Goal: Task Accomplishment & Management: Use online tool/utility

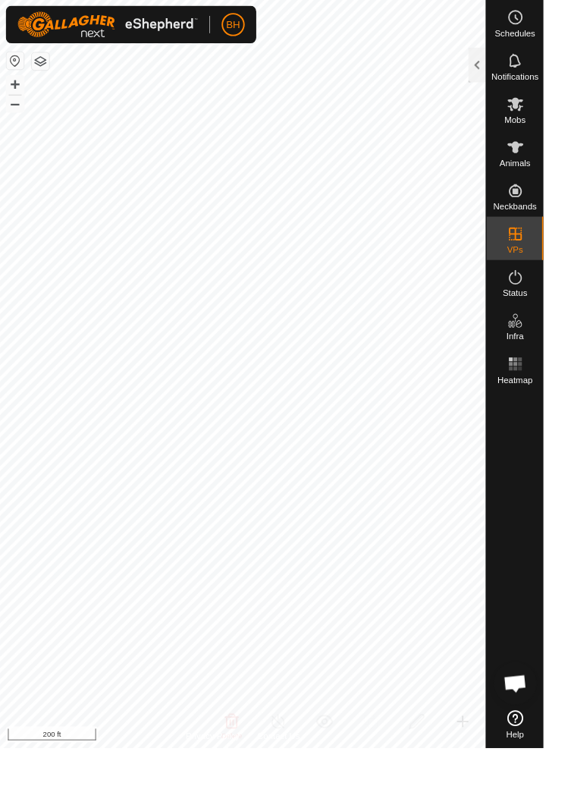
scroll to position [1795, 0]
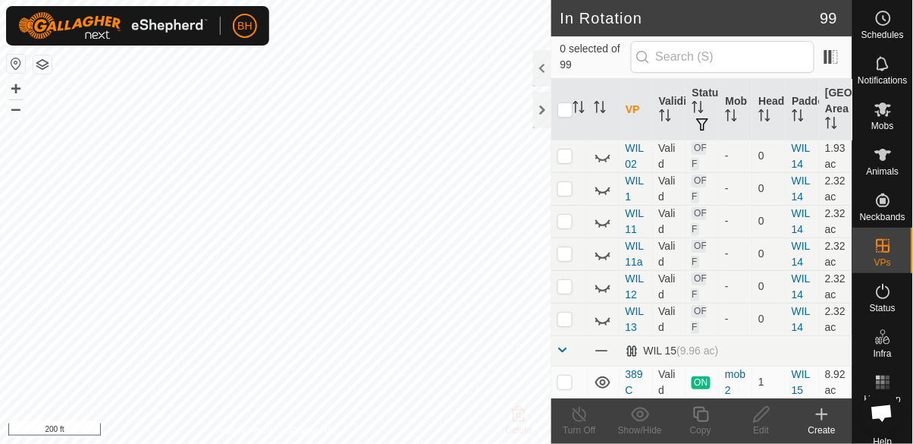
scroll to position [3981, 0]
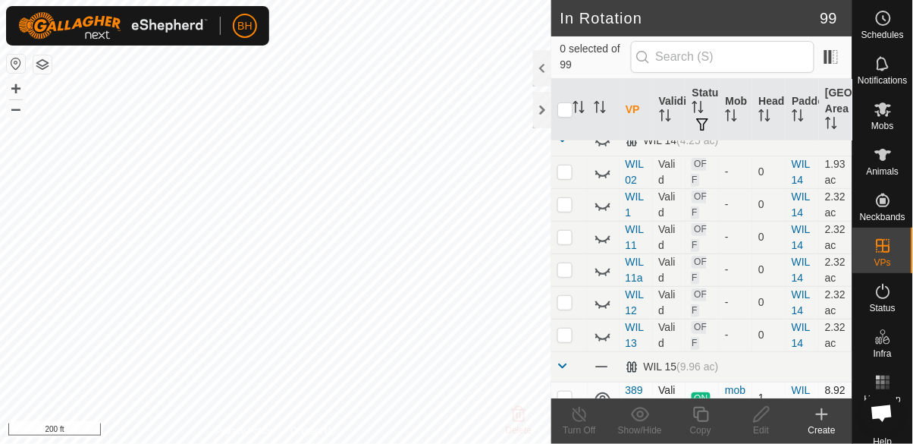
click at [569, 391] on p-checkbox at bounding box center [565, 397] width 15 height 12
checkbox input "true"
click at [570, 416] on icon at bounding box center [701, 414] width 19 height 18
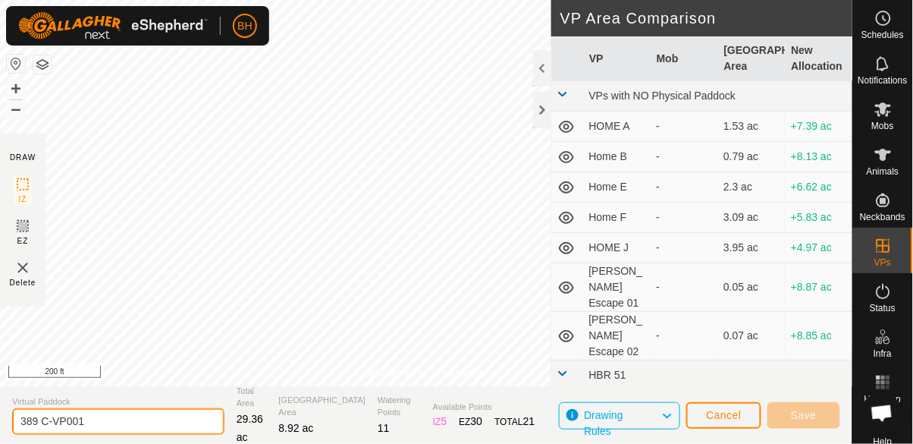
click at [136, 414] on input "389 C-VP001" at bounding box center [118, 421] width 212 height 27
type input "389 E"
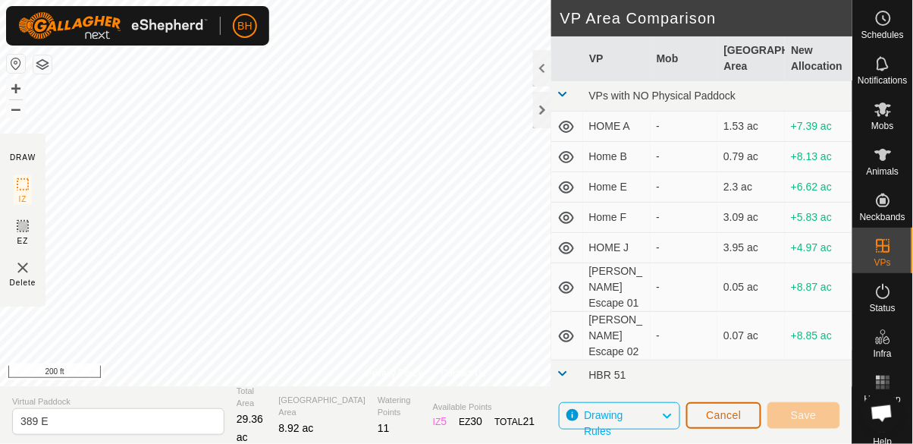
click at [570, 415] on span "Cancel" at bounding box center [724, 415] width 36 height 12
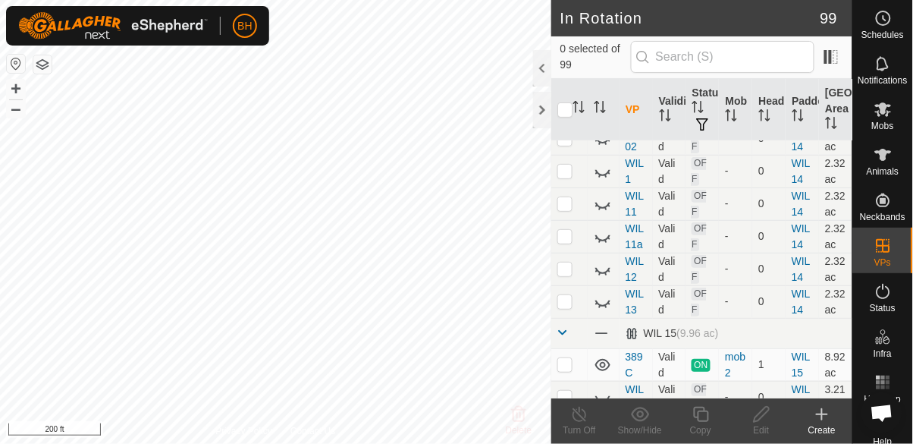
scroll to position [4016, 0]
click at [570, 356] on p-checkbox at bounding box center [565, 362] width 15 height 12
checkbox input "true"
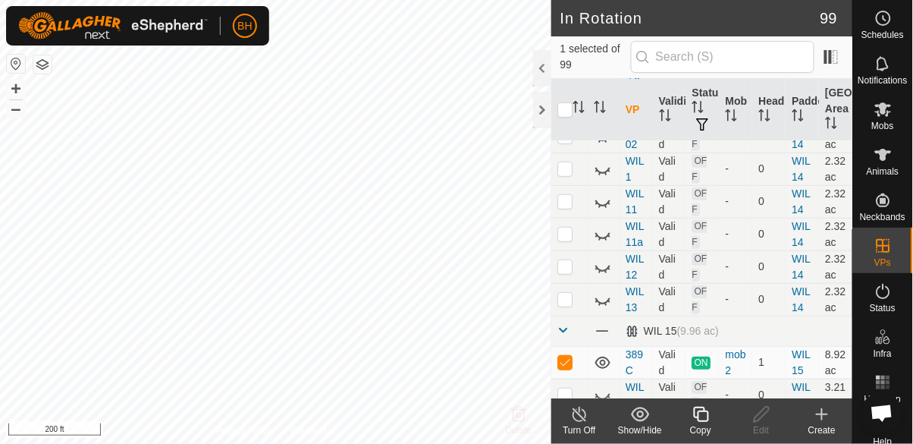
click at [570, 424] on div "Copy" at bounding box center [701, 430] width 61 height 14
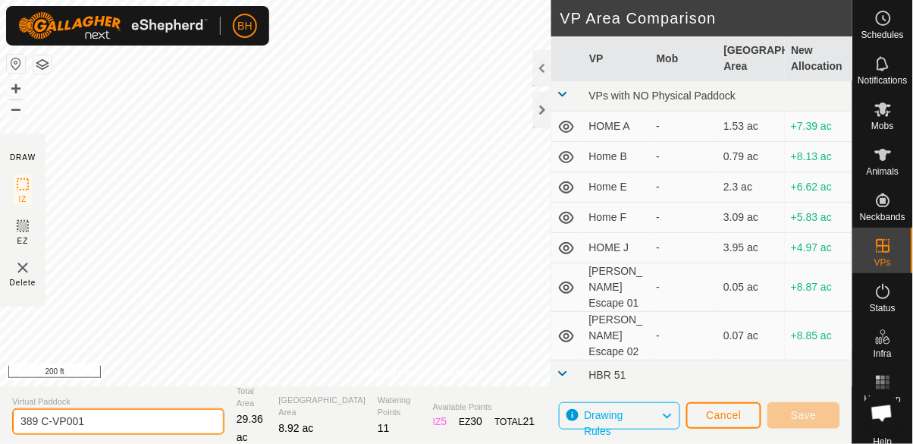
click at [121, 429] on input "389 C-VP001" at bounding box center [118, 421] width 212 height 27
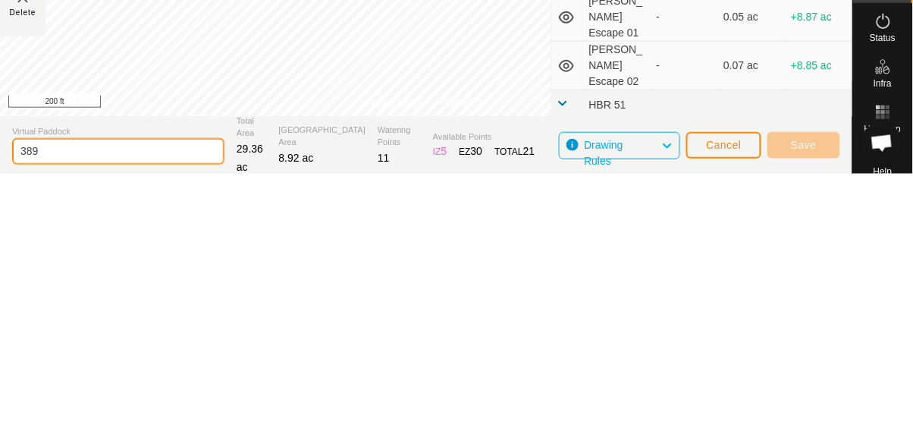
type input "389 E"
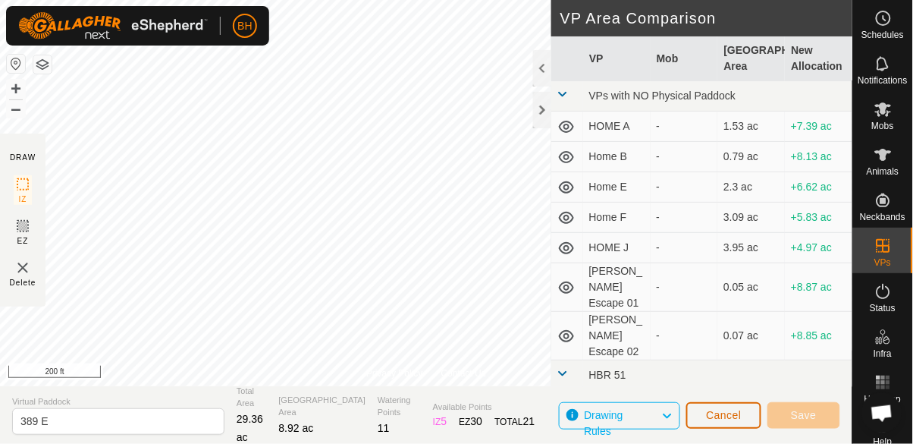
click at [570, 417] on span "Cancel" at bounding box center [724, 415] width 36 height 12
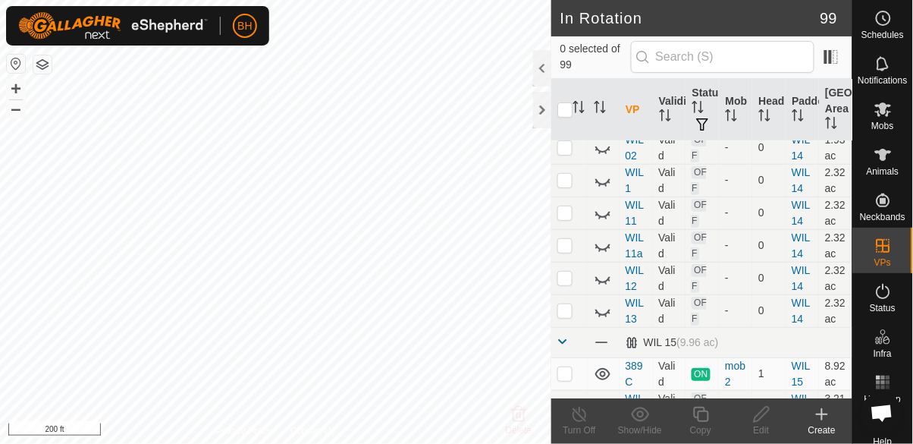
scroll to position [3994, 0]
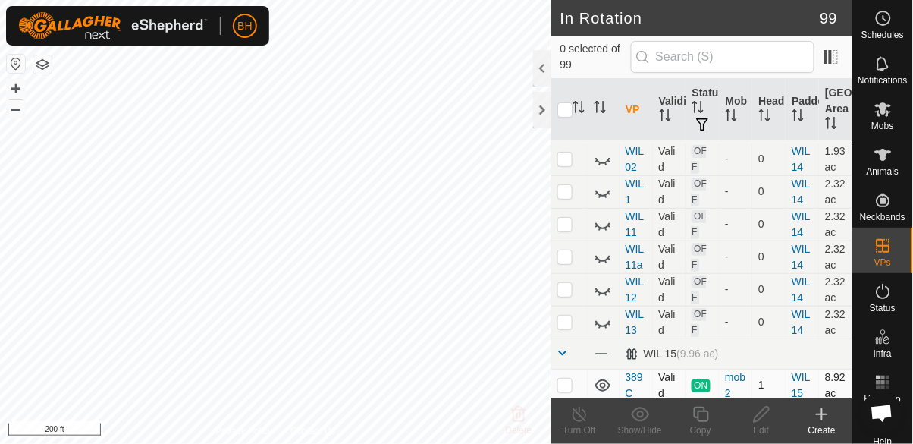
click at [567, 379] on p-checkbox at bounding box center [565, 385] width 15 height 12
checkbox input "true"
click at [570, 420] on icon at bounding box center [701, 414] width 19 height 18
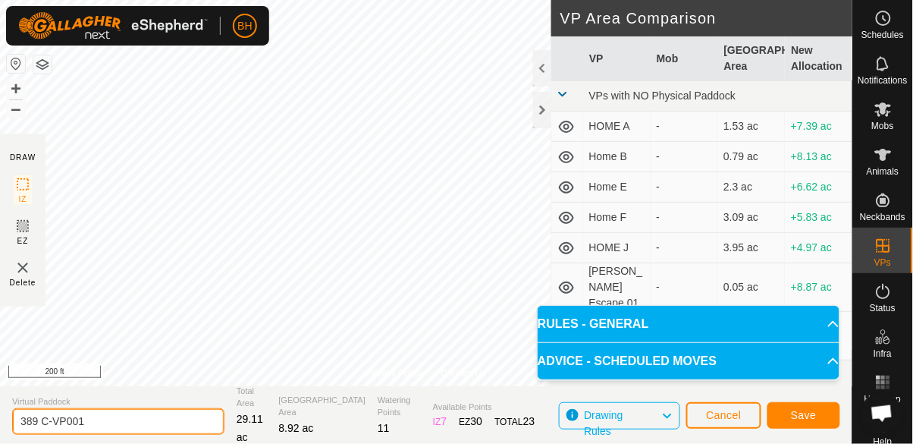
click at [177, 426] on input "389 C-VP001" at bounding box center [118, 421] width 212 height 27
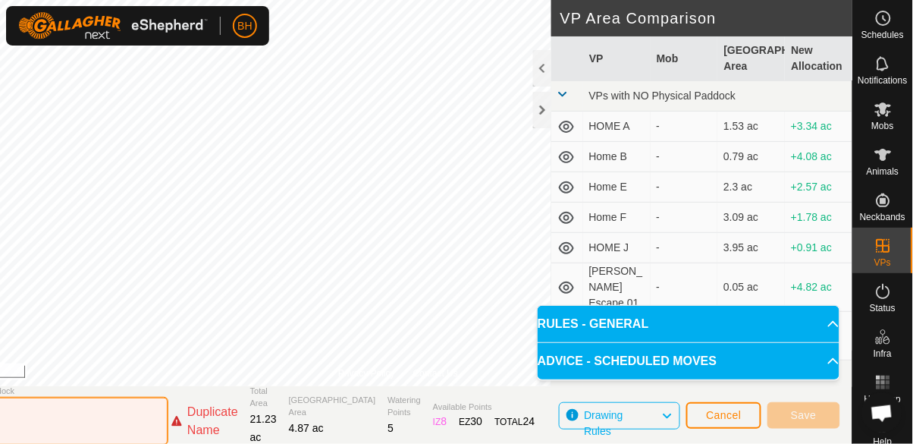
click at [82, 429] on input "389 D" at bounding box center [62, 421] width 212 height 49
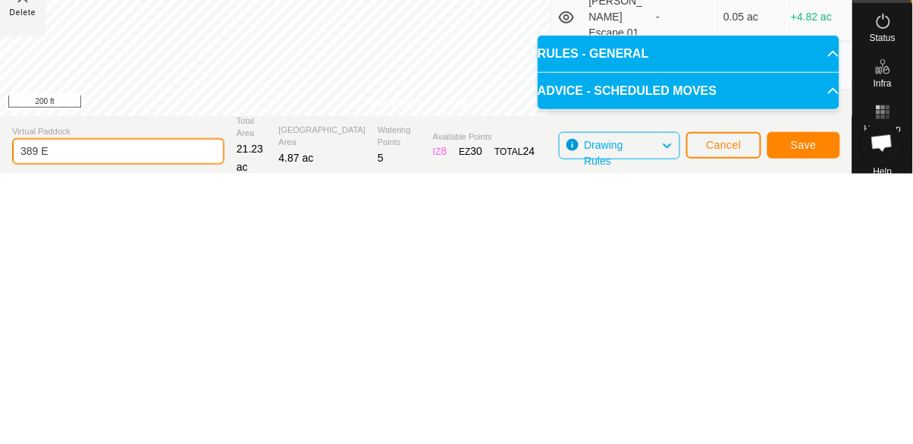
type input "389 E"
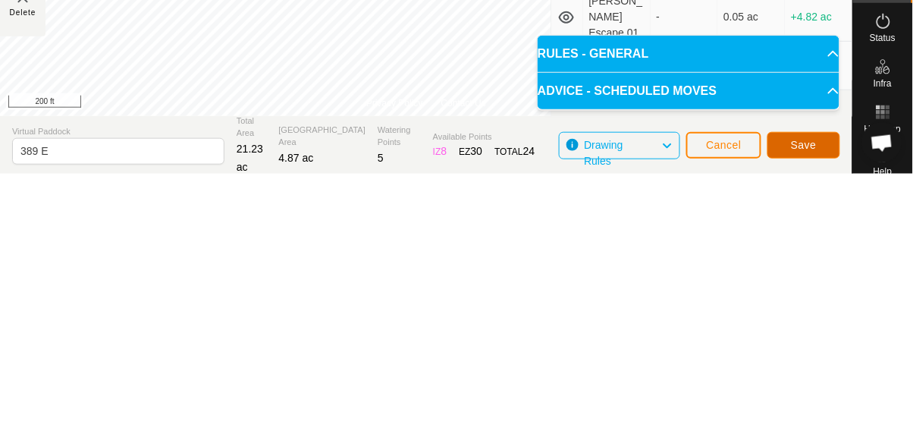
click at [570, 416] on span "Save" at bounding box center [804, 415] width 26 height 12
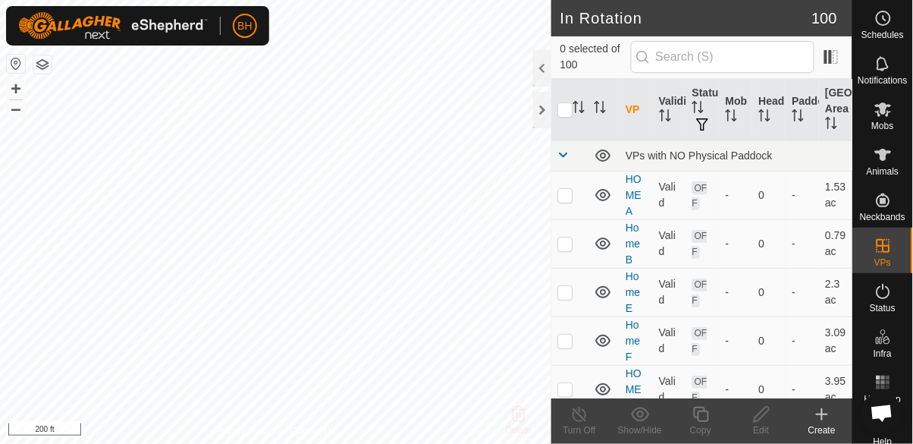
click at [570, 163] on icon at bounding box center [884, 155] width 18 height 18
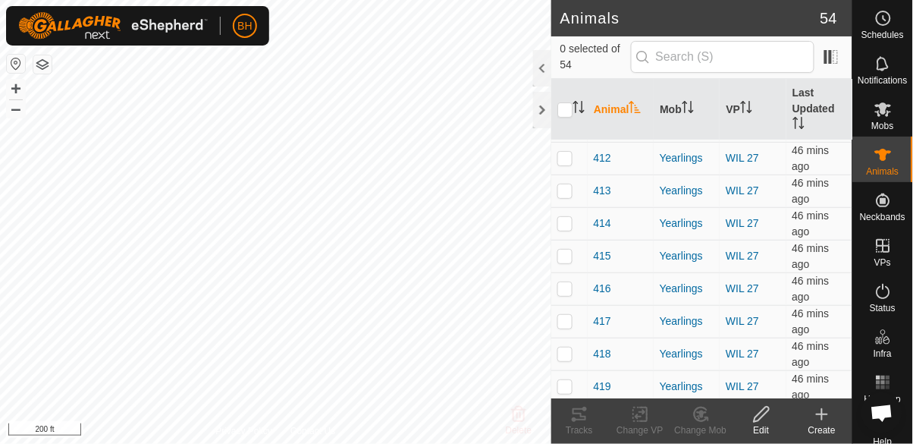
scroll to position [1483, 0]
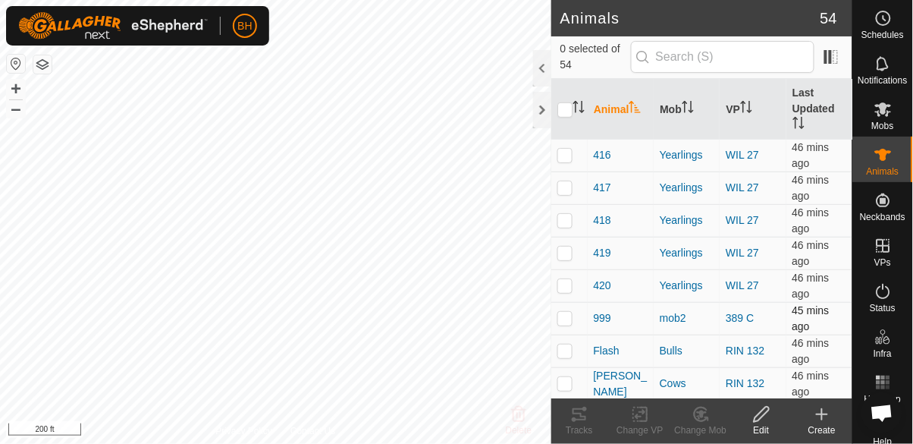
click at [570, 318] on p-checkbox at bounding box center [565, 318] width 15 height 12
checkbox input "true"
click at [570, 418] on icon at bounding box center [640, 414] width 19 height 18
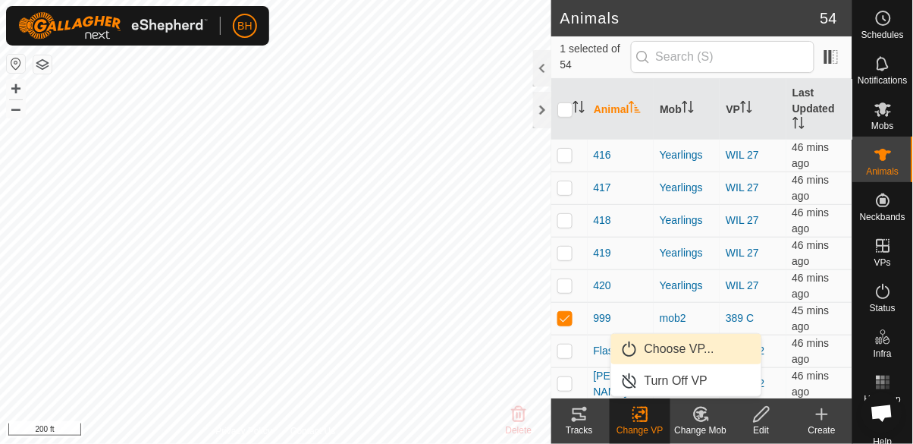
click at [570, 349] on span "Choose VP..." at bounding box center [680, 349] width 70 height 18
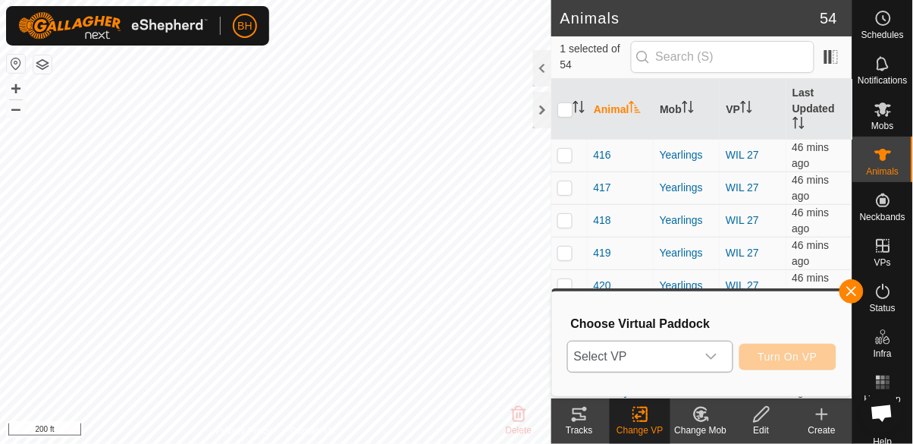
click at [570, 358] on span "Select VP" at bounding box center [632, 356] width 128 height 30
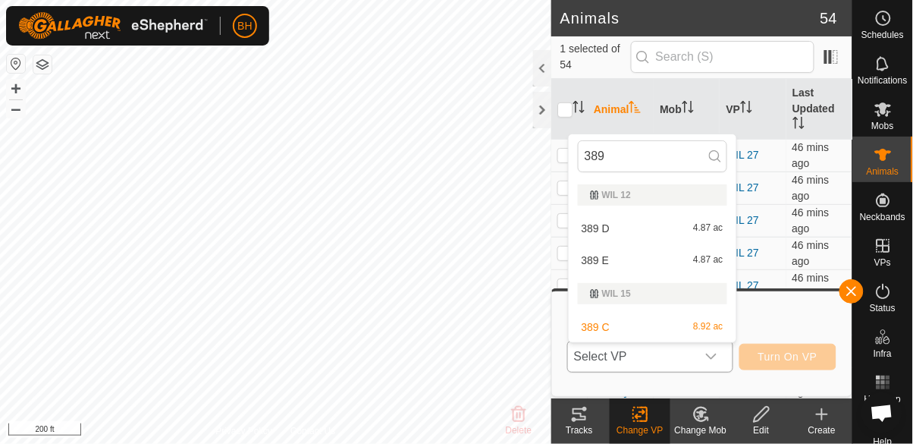
type input "389"
click at [570, 258] on div "389 E 4.87 ac" at bounding box center [652, 260] width 149 height 18
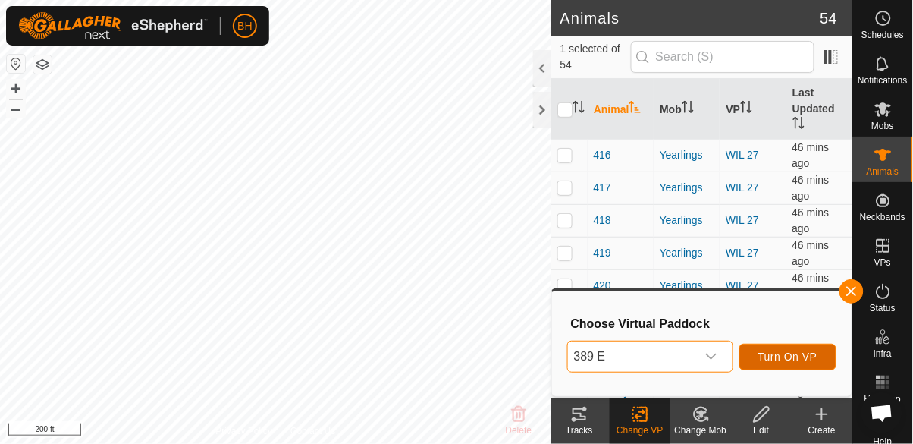
click at [570, 355] on span "Turn On VP" at bounding box center [788, 356] width 59 height 12
